Goal: Task Accomplishment & Management: Use online tool/utility

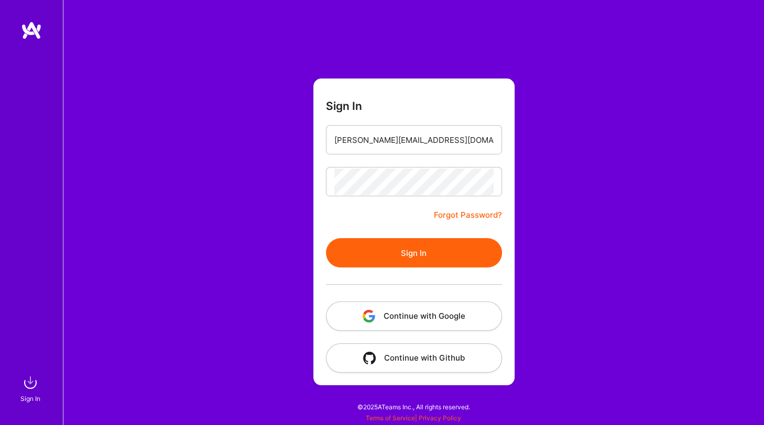
click at [355, 248] on button "Sign In" at bounding box center [414, 252] width 176 height 29
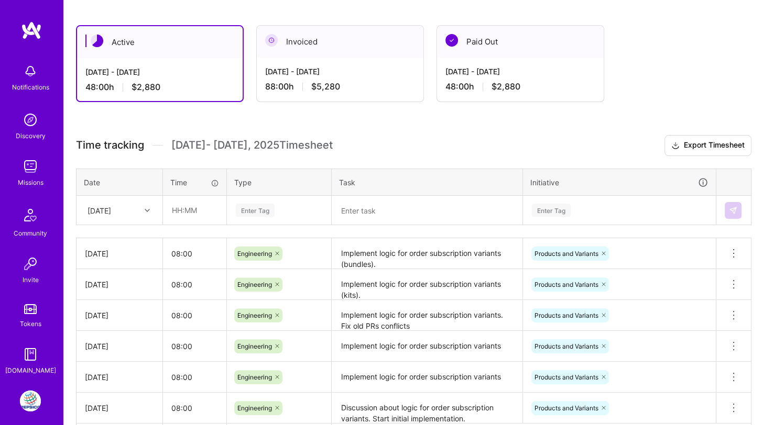
scroll to position [165, 0]
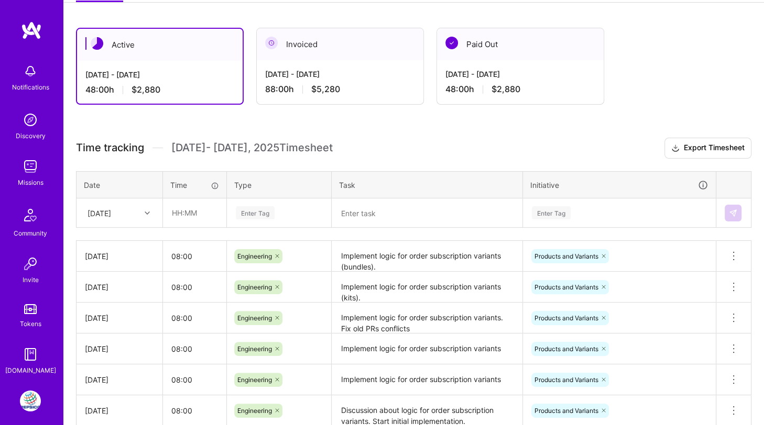
click at [141, 206] on div at bounding box center [148, 213] width 16 height 14
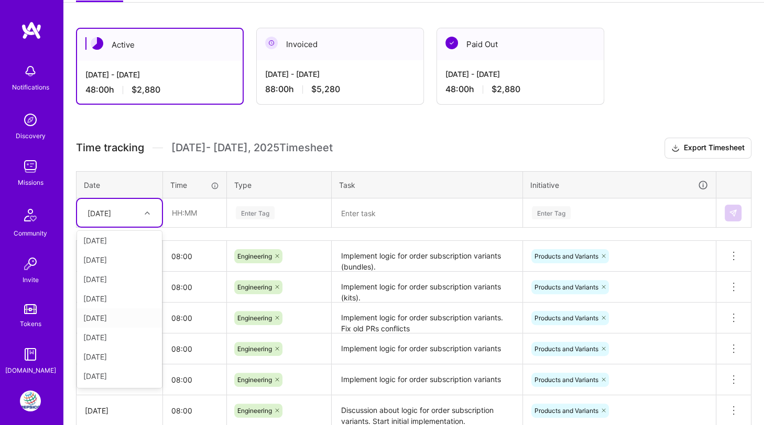
scroll to position [21, 0]
click at [115, 375] on div "[DATE]" at bounding box center [119, 376] width 85 height 19
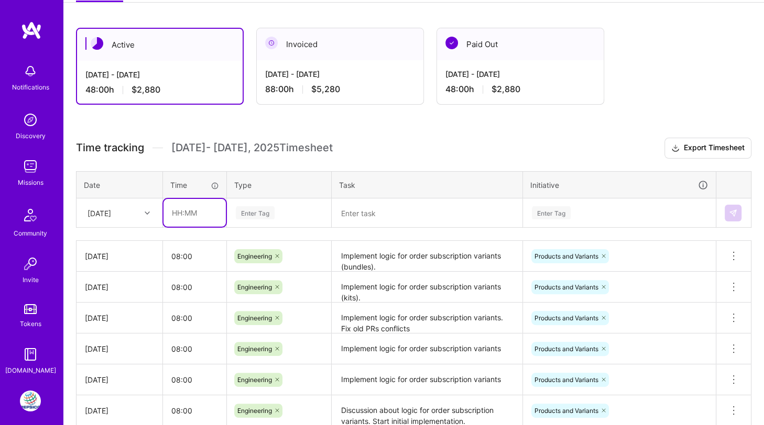
click at [190, 214] on input "text" at bounding box center [194, 213] width 62 height 28
type input "08:00"
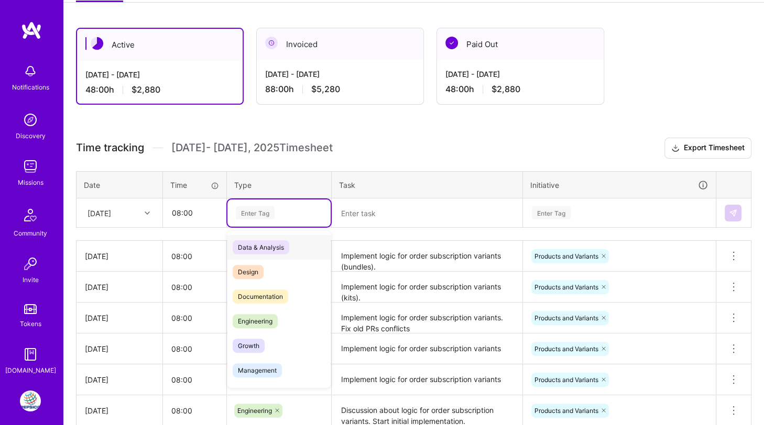
click at [252, 209] on div "Enter Tag" at bounding box center [255, 213] width 39 height 16
click at [252, 317] on span "Engineering" at bounding box center [255, 321] width 45 height 14
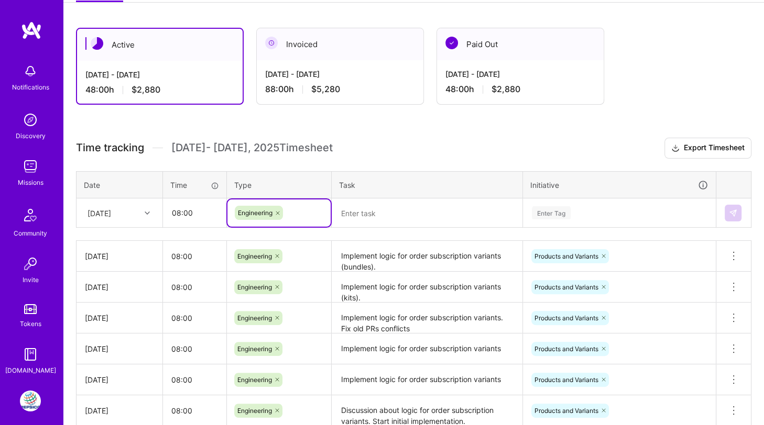
click at [363, 221] on textarea at bounding box center [427, 213] width 189 height 27
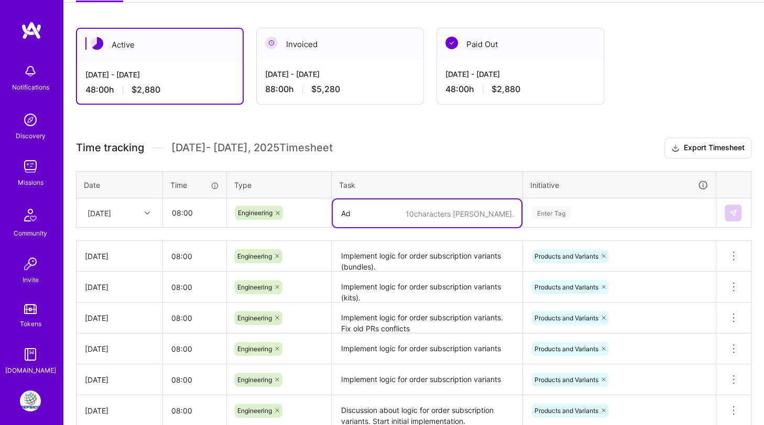
type textarea "A"
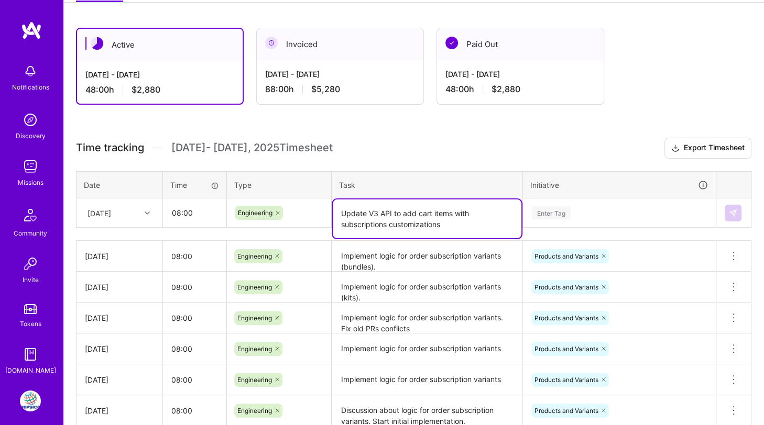
type textarea "Update V3 API to add cart items with subscriptions customizations"
click at [555, 209] on div "Enter Tag" at bounding box center [551, 213] width 39 height 16
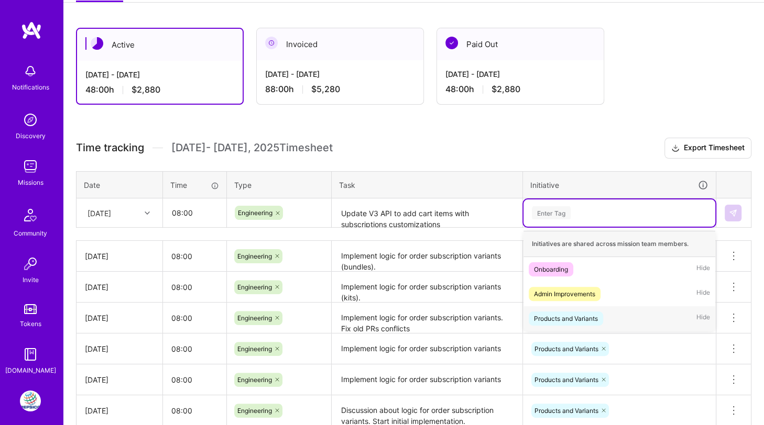
click at [536, 313] on div "Products and Variants" at bounding box center [566, 318] width 64 height 11
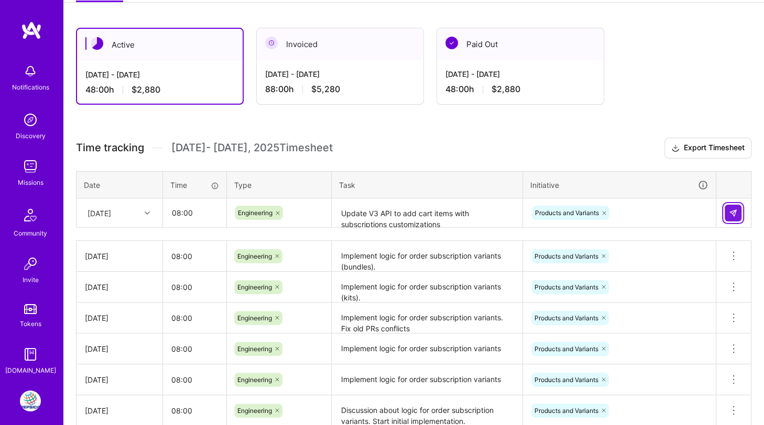
click at [731, 205] on button at bounding box center [732, 213] width 17 height 17
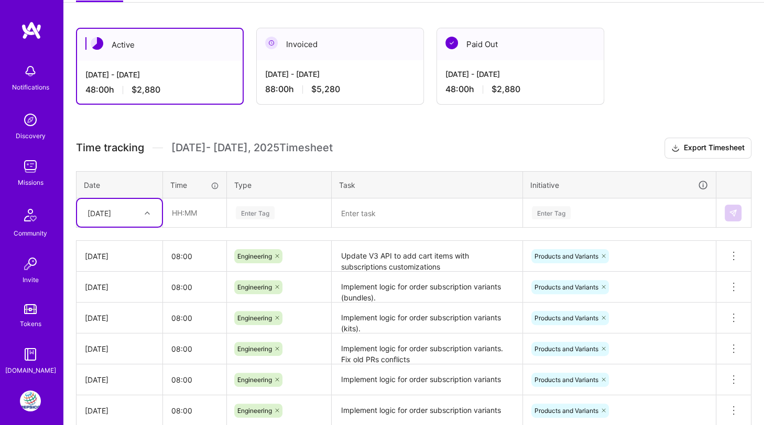
click at [145, 211] on icon at bounding box center [147, 213] width 5 height 5
click at [110, 369] on div "[DATE]" at bounding box center [119, 376] width 85 height 19
click at [183, 204] on input "text" at bounding box center [194, 213] width 62 height 28
type input "08:00"
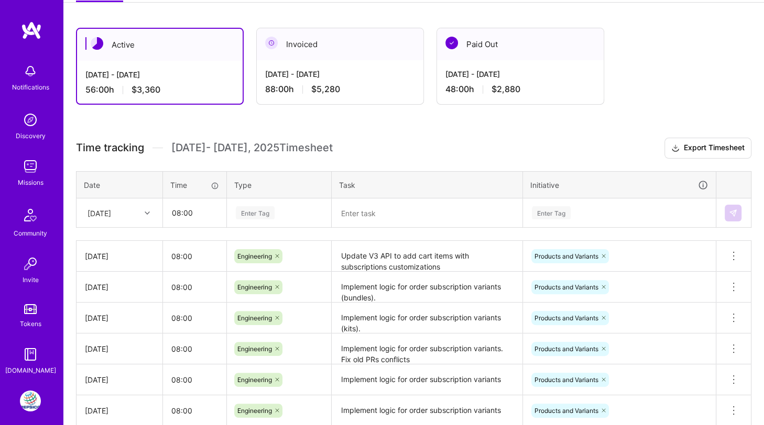
click at [246, 211] on div "Enter Tag" at bounding box center [255, 213] width 39 height 16
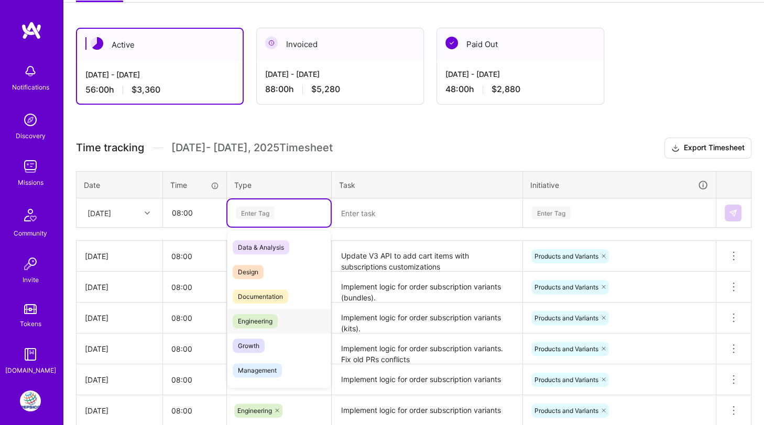
click at [253, 319] on span "Engineering" at bounding box center [255, 321] width 45 height 14
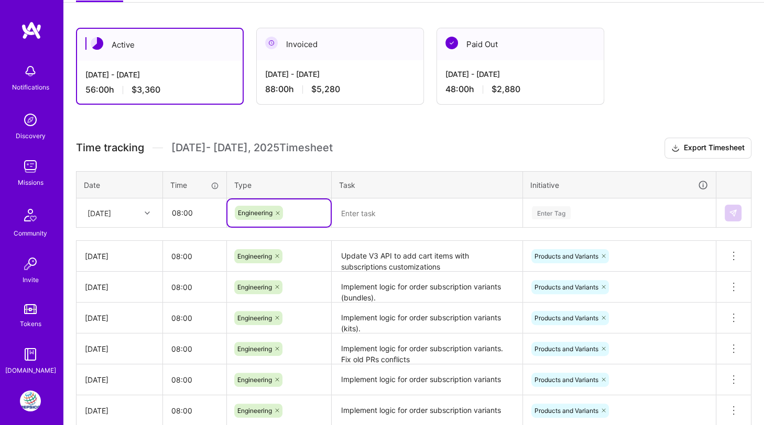
click at [347, 211] on textarea at bounding box center [427, 214] width 189 height 28
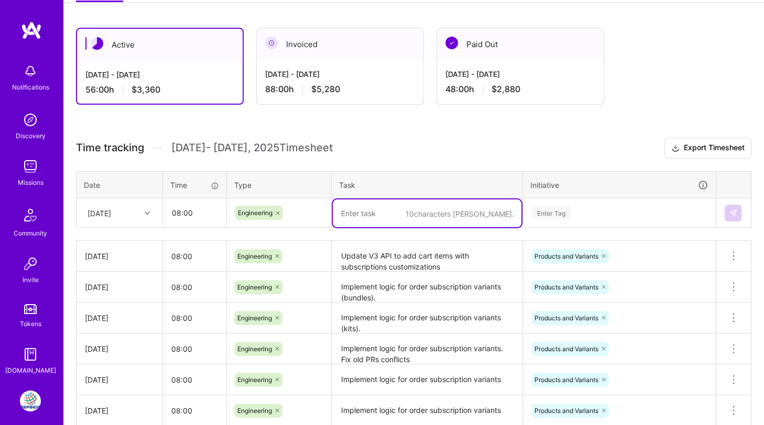
paste textarea "Update V3 API to add cart items with subscriptions customizations"
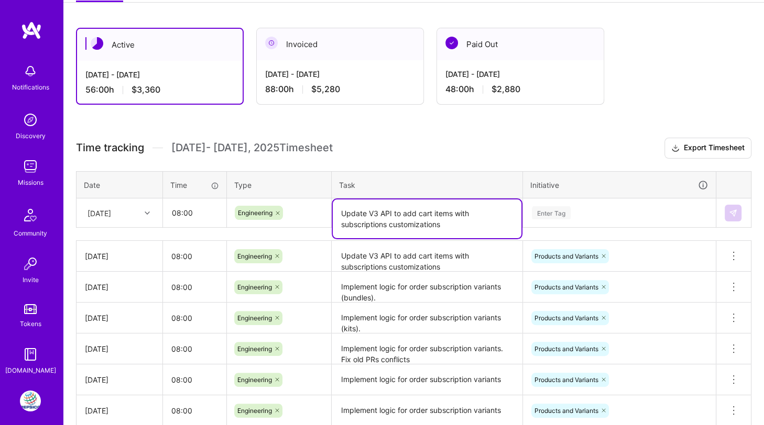
type textarea "Update V3 API to add cart items with subscriptions customizations"
click at [540, 211] on div "Enter Tag" at bounding box center [551, 213] width 39 height 16
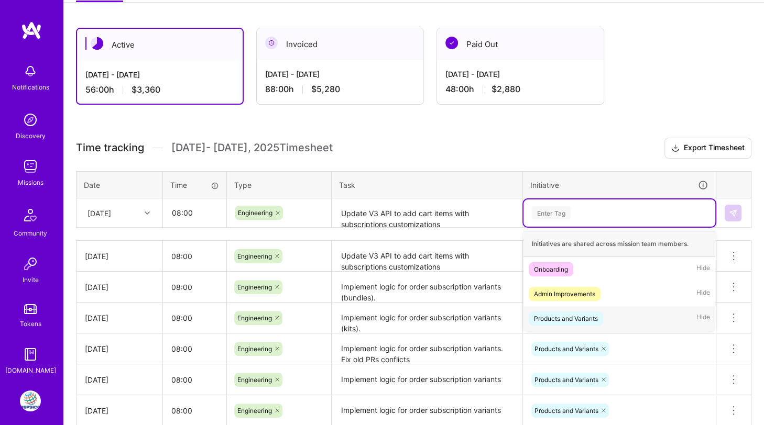
click at [543, 313] on div "Products and Variants" at bounding box center [566, 318] width 64 height 11
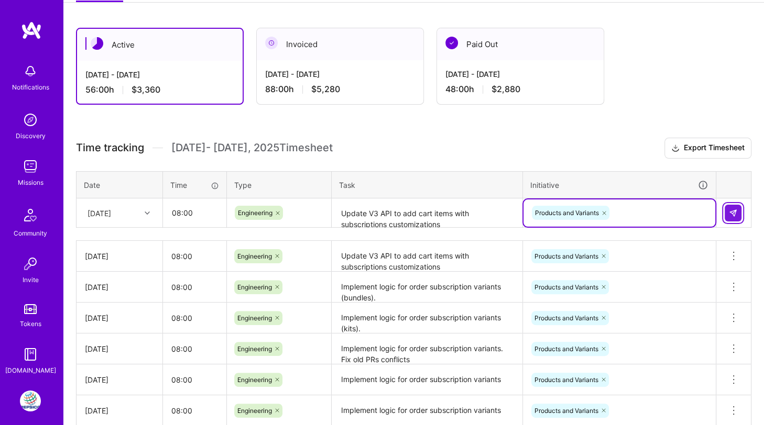
click at [732, 210] on img at bounding box center [732, 213] width 8 height 8
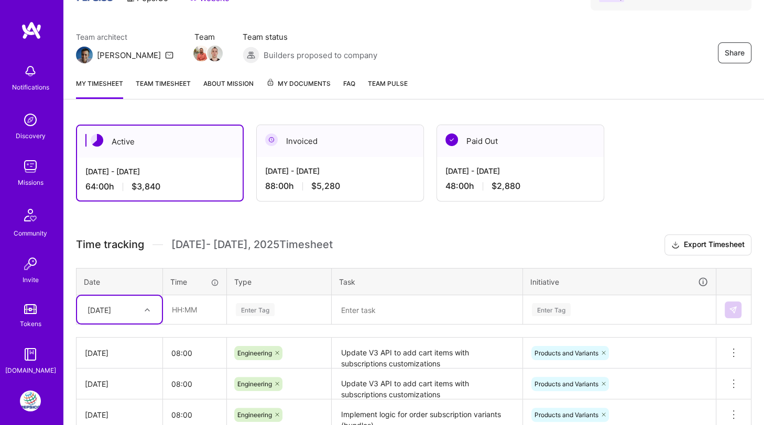
scroll to position [0, 0]
